Goal: Download file/media

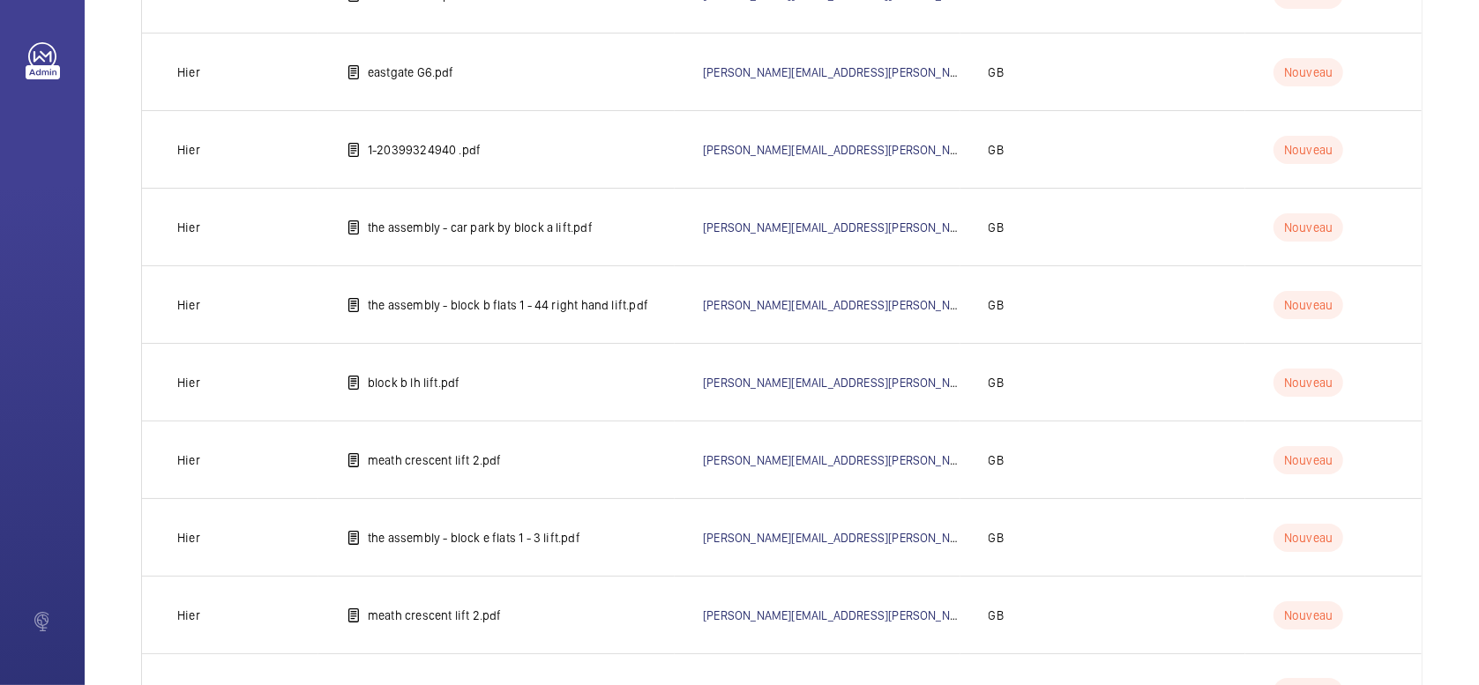
scroll to position [1277, 0]
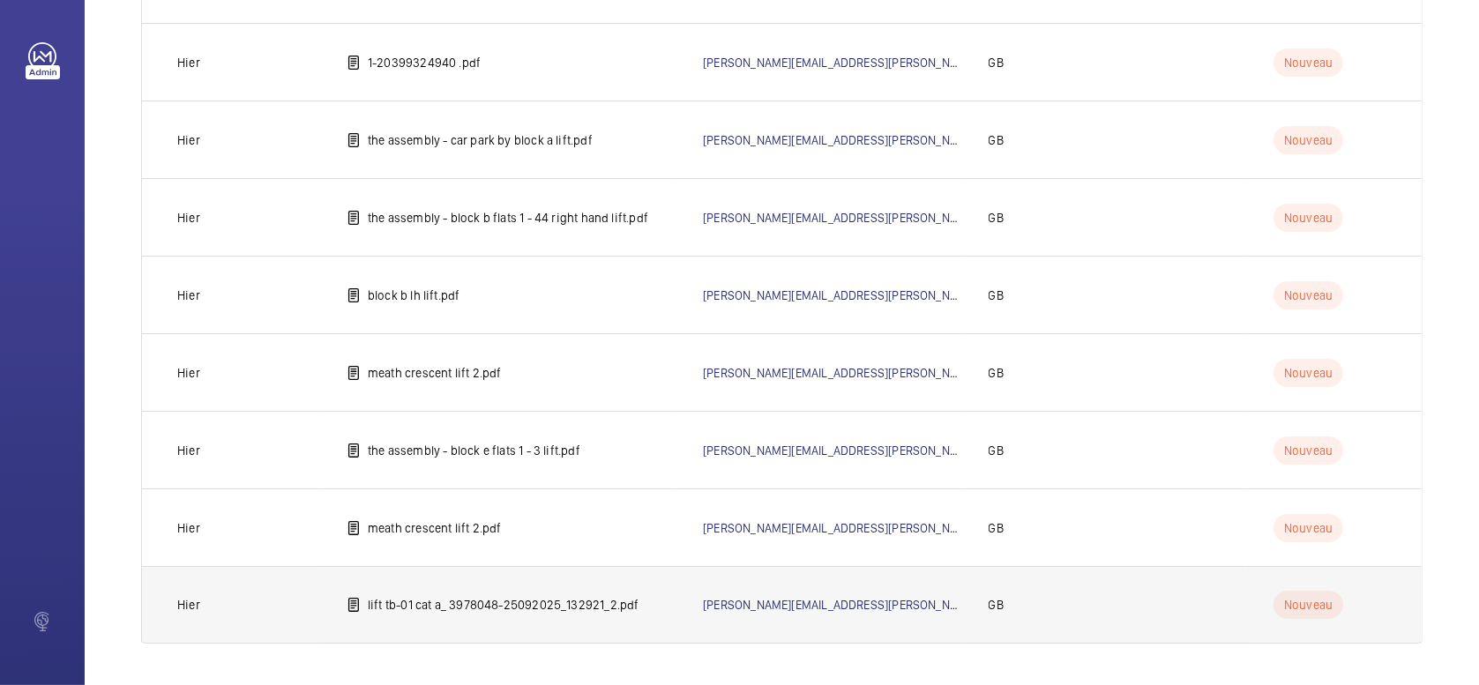
click at [437, 603] on p "lift tb-01 cat a_ 3978048-25092025_132921_2.pdf" at bounding box center [504, 605] width 272 height 18
